Goal: Complete application form: Complete application form

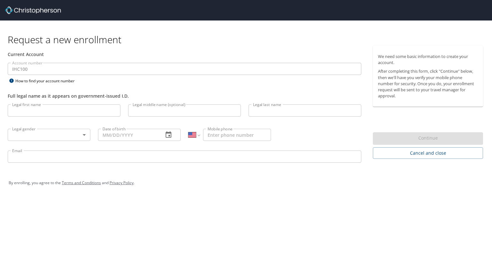
select select "US"
click at [65, 108] on input "Legal first name" at bounding box center [64, 110] width 113 height 12
type input "[PERSON_NAME]"
type input "A"
type input "[PERSON_NAME]"
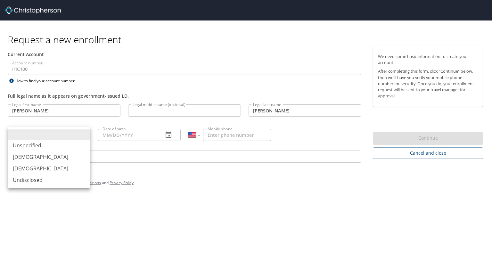
click at [38, 170] on li "[DEMOGRAPHIC_DATA]" at bounding box center [49, 169] width 83 height 12
type input "[DEMOGRAPHIC_DATA]"
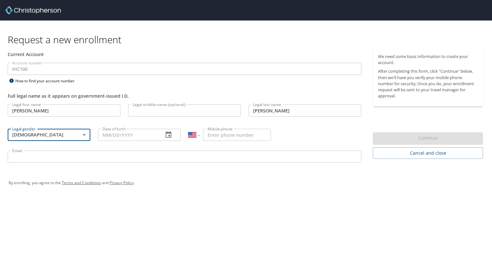
click at [113, 135] on input "Date of birth" at bounding box center [128, 135] width 60 height 12
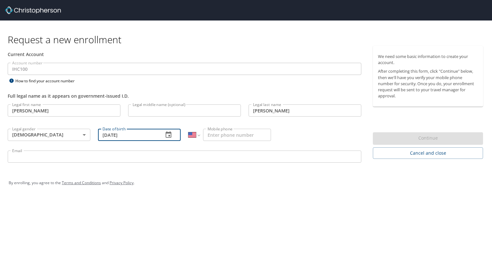
type input "[DATE]"
click at [218, 135] on input "Mobile phone" at bounding box center [237, 135] width 68 height 12
type input "[PHONE_NUMBER]"
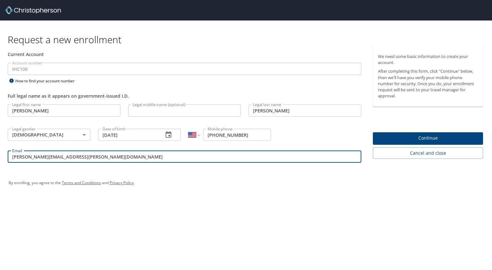
type input "[PERSON_NAME][EMAIL_ADDRESS][PERSON_NAME][DOMAIN_NAME]"
click at [91, 62] on div "Current Account" at bounding box center [184, 54] width 361 height 17
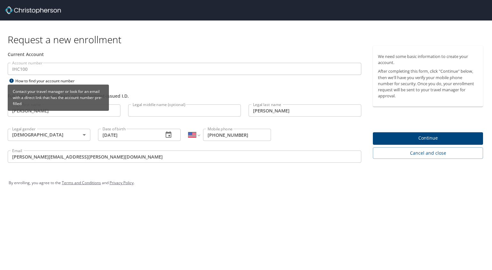
click at [62, 77] on div "How to find your account number" at bounding box center [48, 81] width 80 height 8
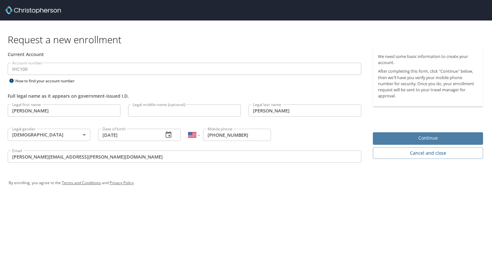
click at [401, 141] on span "Continue" at bounding box center [428, 138] width 100 height 8
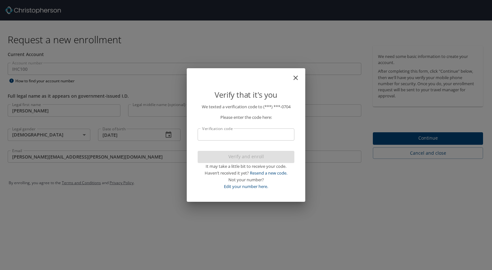
click at [259, 132] on input "Verification code" at bounding box center [246, 134] width 97 height 12
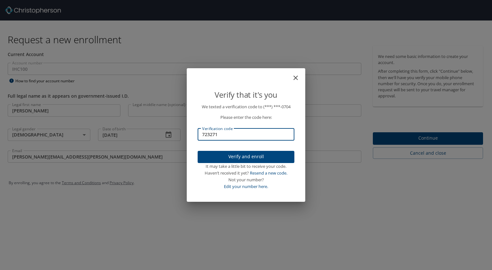
type input "723271"
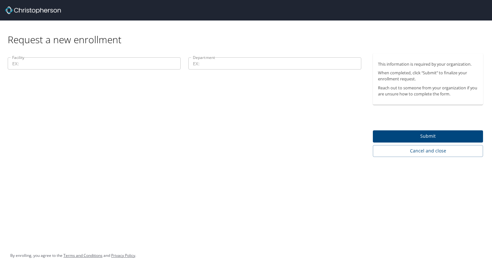
click at [101, 71] on p at bounding box center [94, 70] width 173 height 2
click at [99, 61] on input "Facility" at bounding box center [94, 63] width 173 height 12
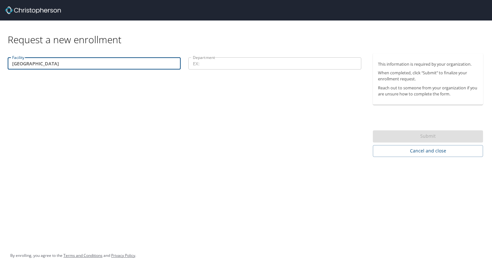
type input "[GEOGRAPHIC_DATA]"
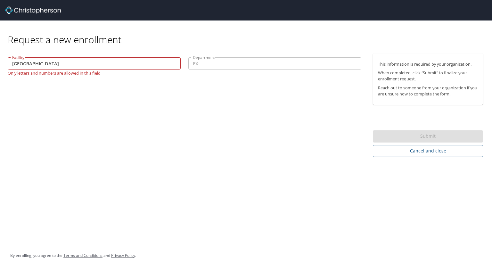
click at [383, 210] on div "Request a new enrollment Facility Primary Children's Hospital Facility Only let…" at bounding box center [246, 135] width 492 height 270
